Goal: Book appointment/travel/reservation

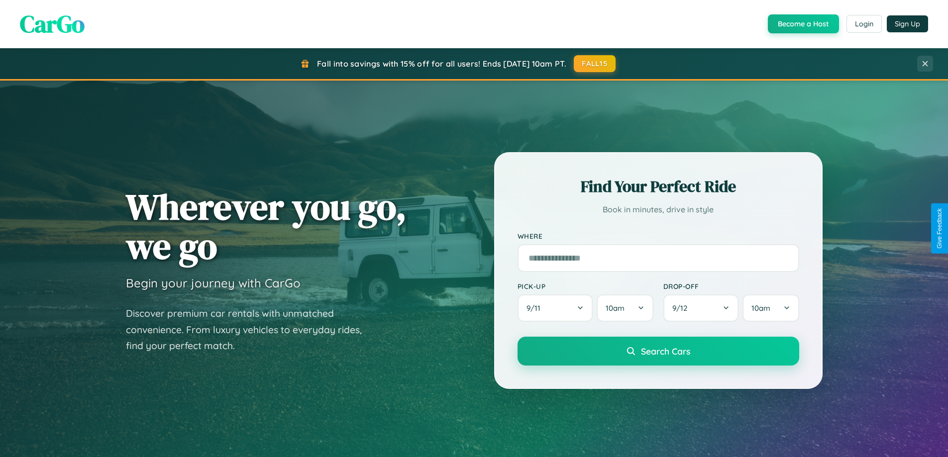
scroll to position [429, 0]
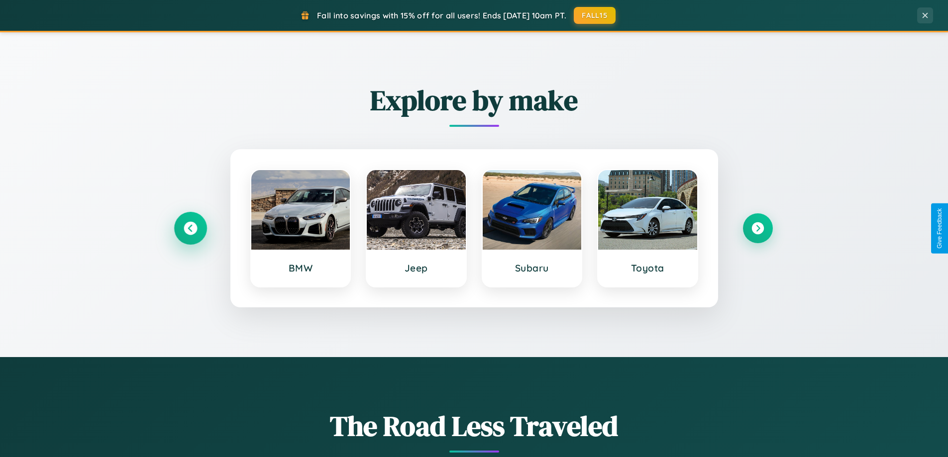
click at [190, 228] on icon at bounding box center [190, 228] width 13 height 13
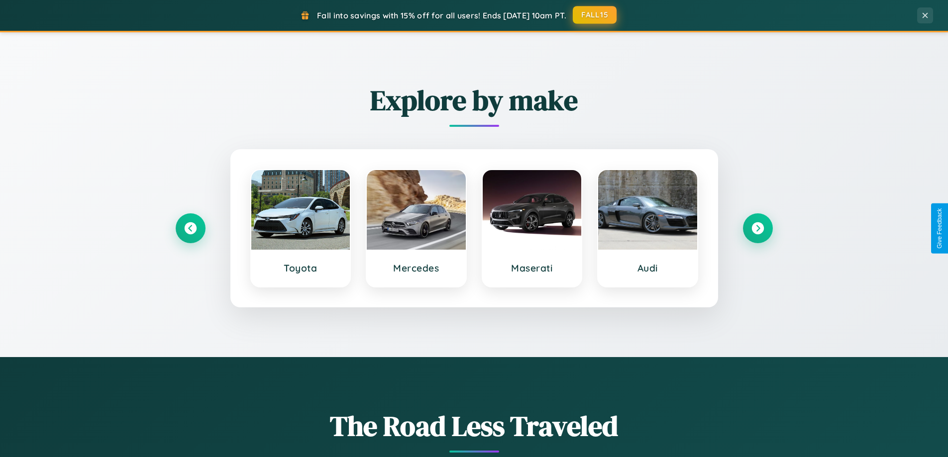
click at [595, 15] on button "FALL15" at bounding box center [595, 15] width 44 height 18
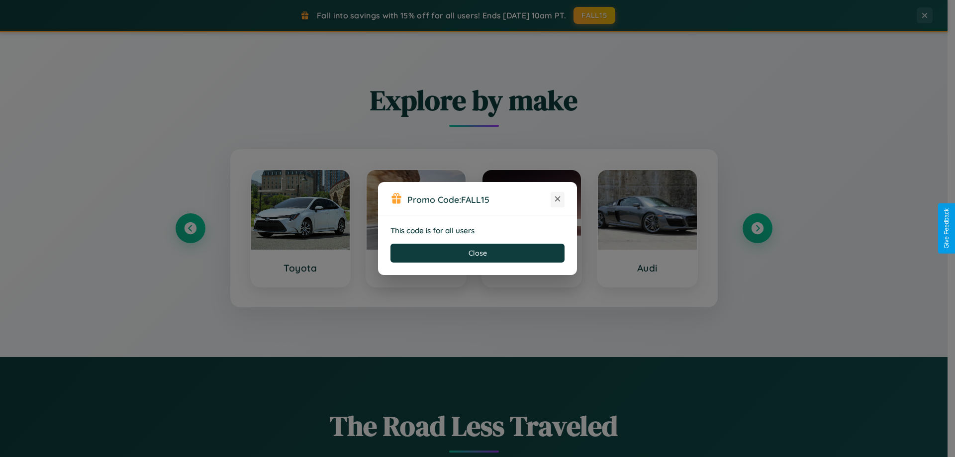
click at [558, 199] on icon at bounding box center [558, 199] width 10 height 10
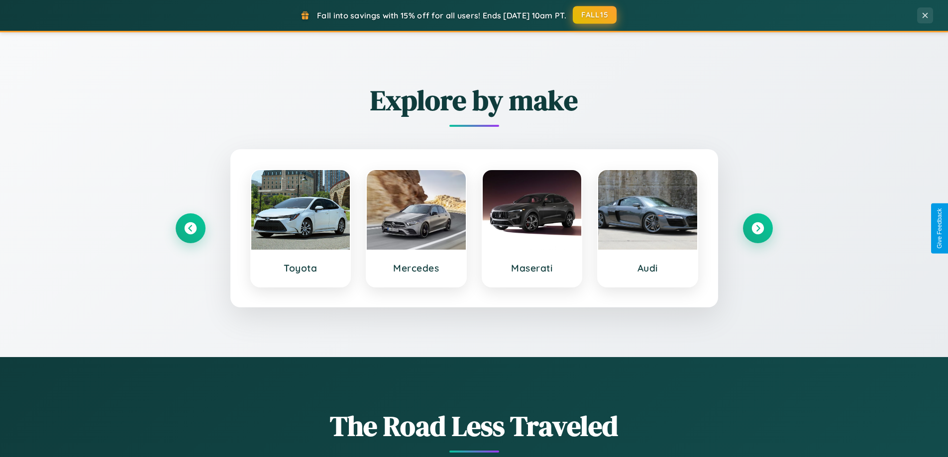
click at [595, 15] on button "FALL15" at bounding box center [595, 15] width 44 height 18
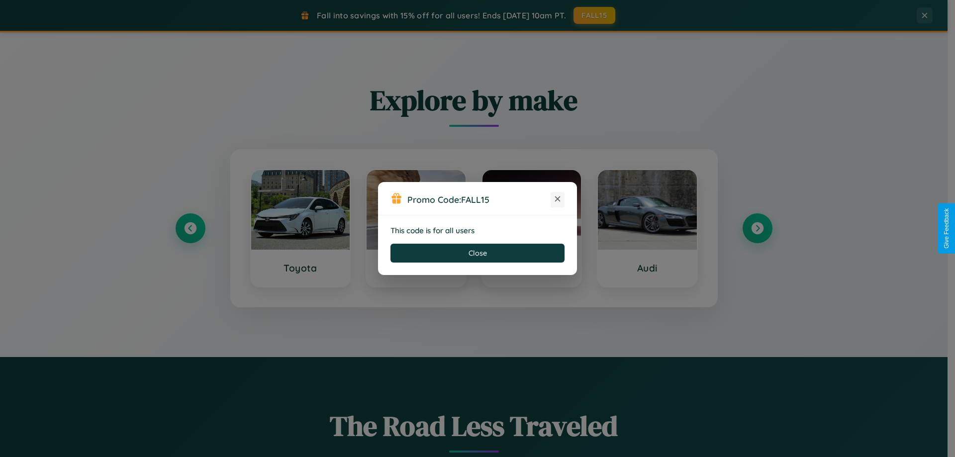
click at [558, 199] on icon at bounding box center [558, 199] width 10 height 10
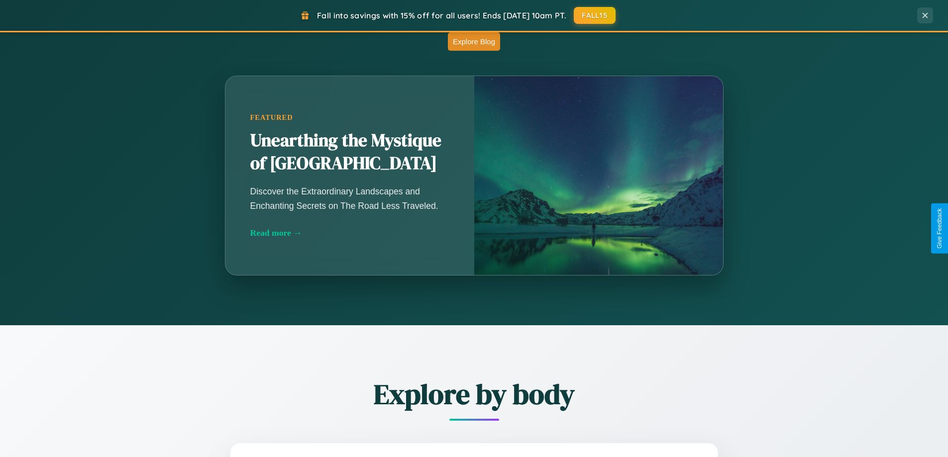
scroll to position [1598, 0]
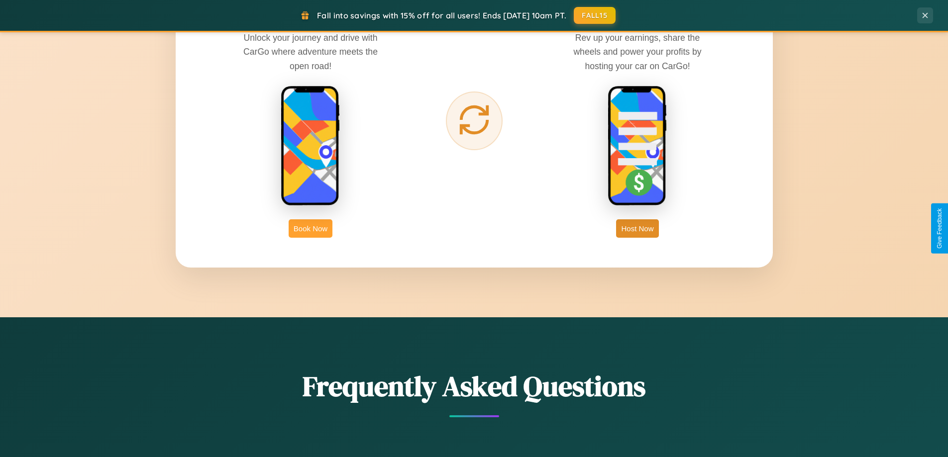
click at [310, 228] on button "Book Now" at bounding box center [311, 228] width 44 height 18
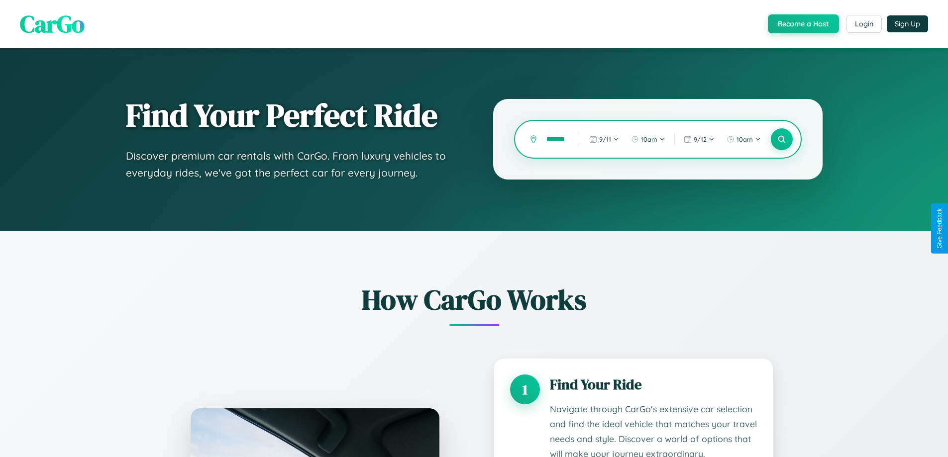
type input "*********"
